Goal: Task Accomplishment & Management: Manage account settings

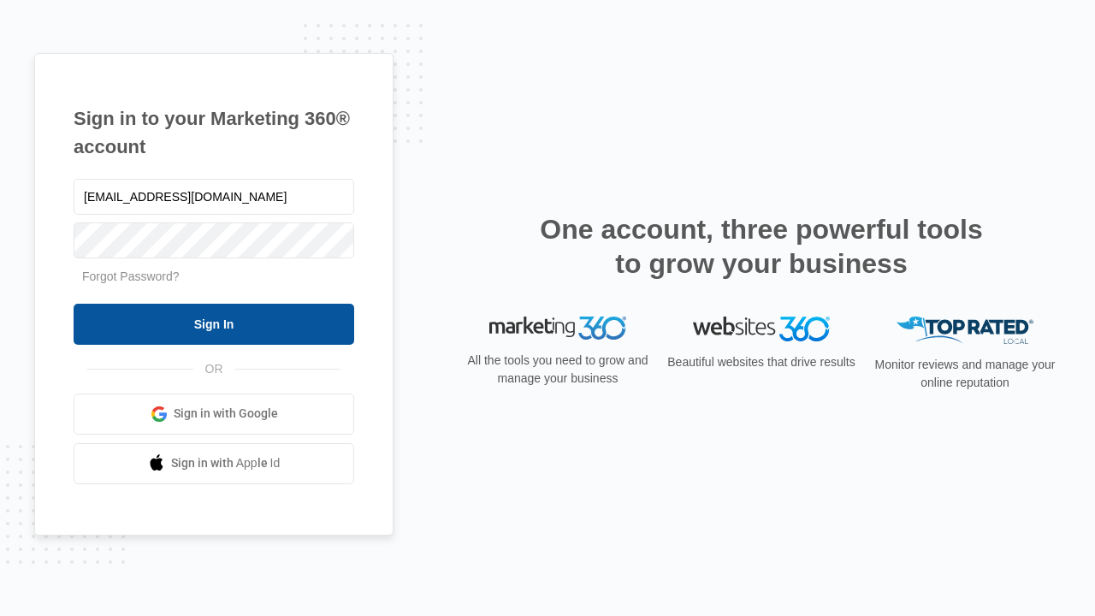
click at [214, 323] on input "Sign In" at bounding box center [214, 324] width 280 height 41
